Goal: Navigation & Orientation: Find specific page/section

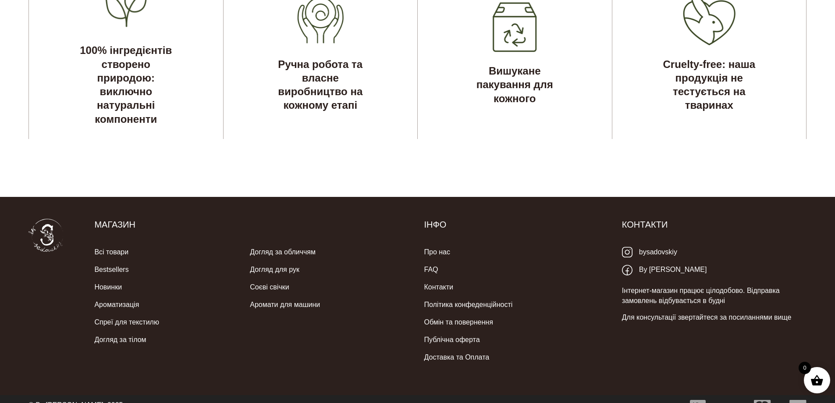
scroll to position [2764, 0]
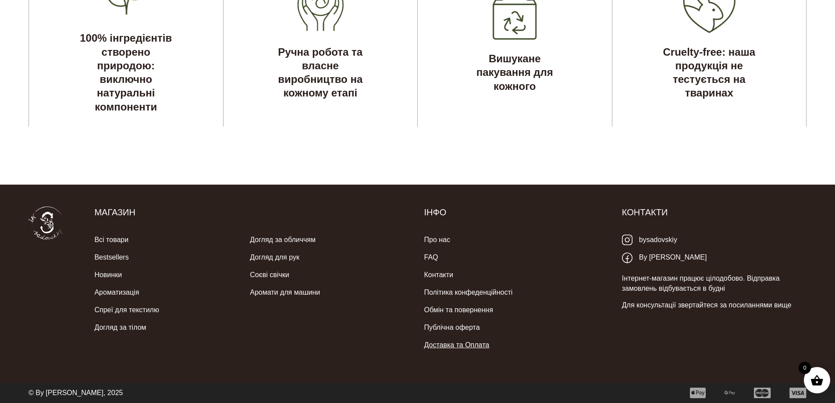
click at [450, 346] on link "Доставка та Оплата" at bounding box center [456, 345] width 65 height 18
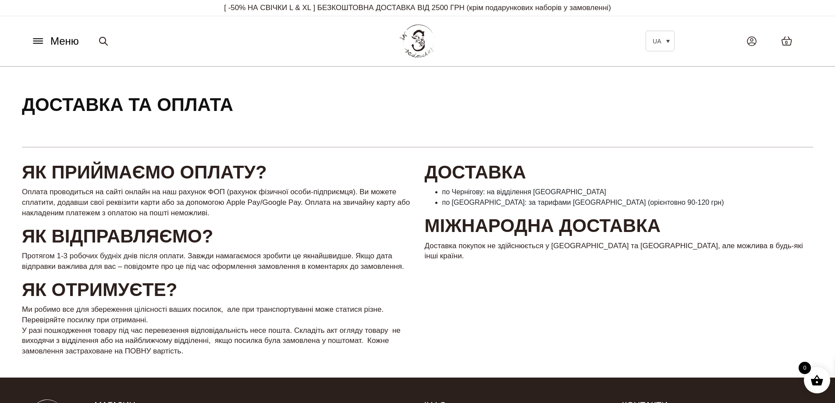
click at [47, 41] on button "Меню" at bounding box center [54, 41] width 53 height 17
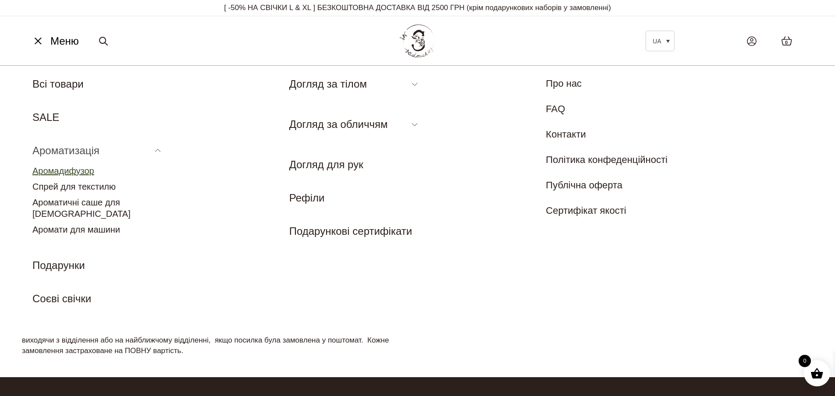
click at [70, 170] on link "Аромадифузор" at bounding box center [63, 171] width 62 height 10
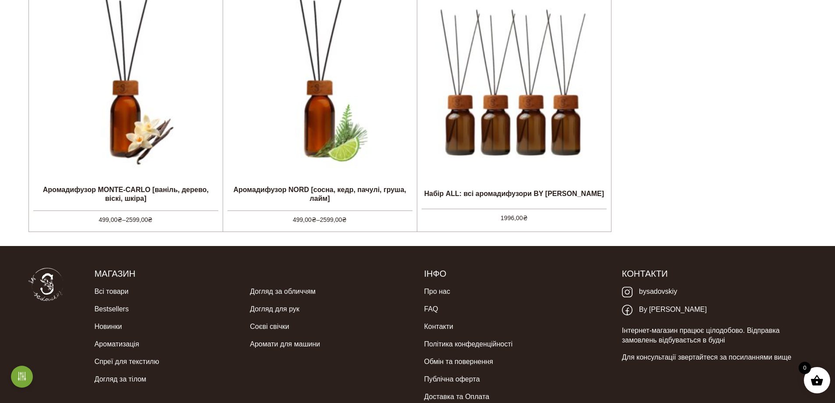
scroll to position [570, 0]
